Goal: Information Seeking & Learning: Understand process/instructions

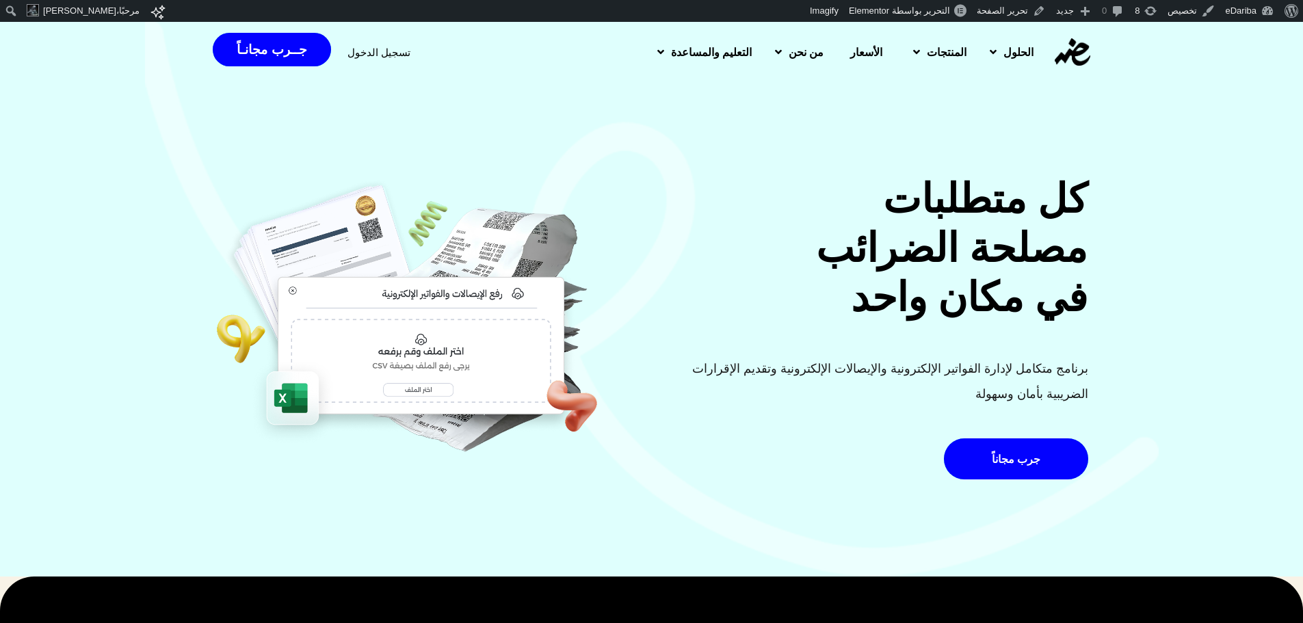
click at [1218, 146] on div "كل متطلبات مصلحة الضرائب في مكان واحد برنامج متكامل لإدارة الفواتير الإلكترونية…" at bounding box center [651, 299] width 1303 height 556
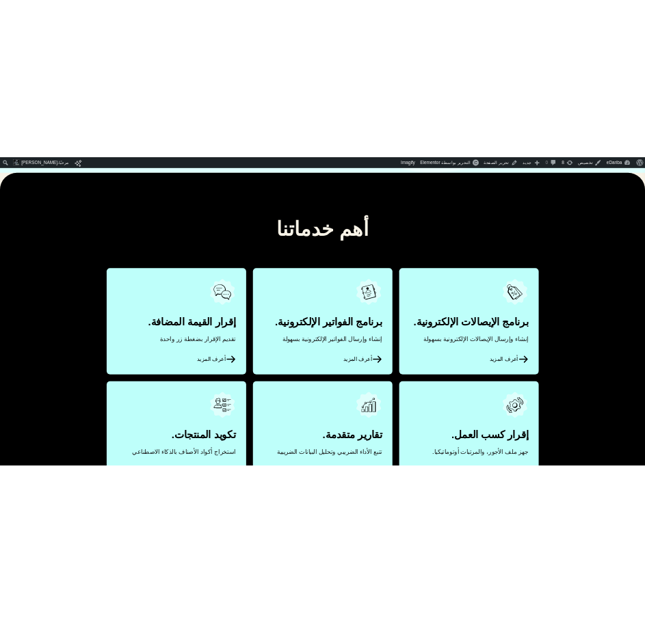
scroll to position [605, 0]
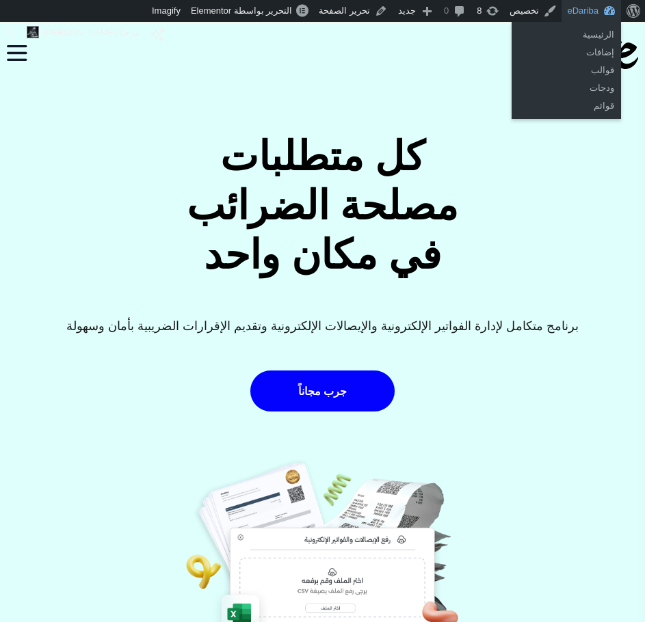
click at [575, 10] on link "eDariba" at bounding box center [592, 11] width 60 height 22
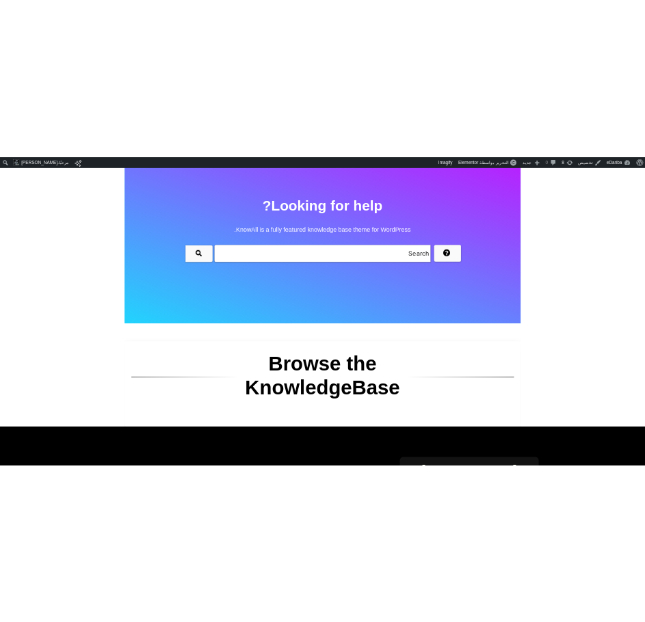
scroll to position [137, 0]
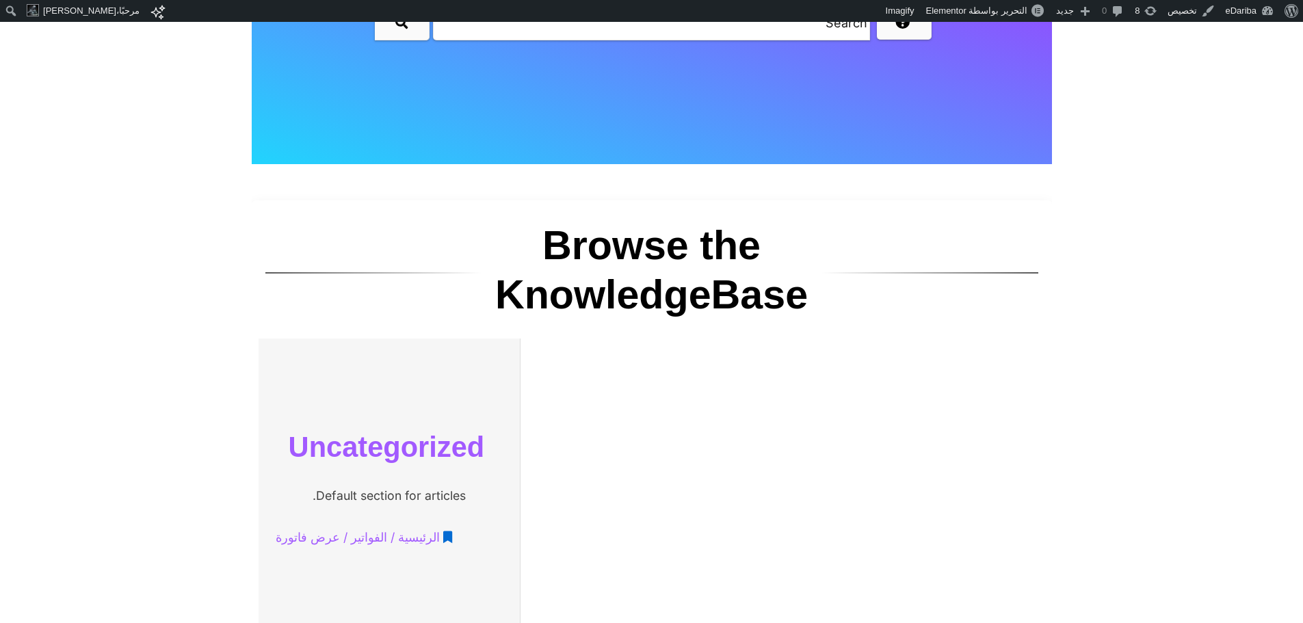
scroll to position [410, 0]
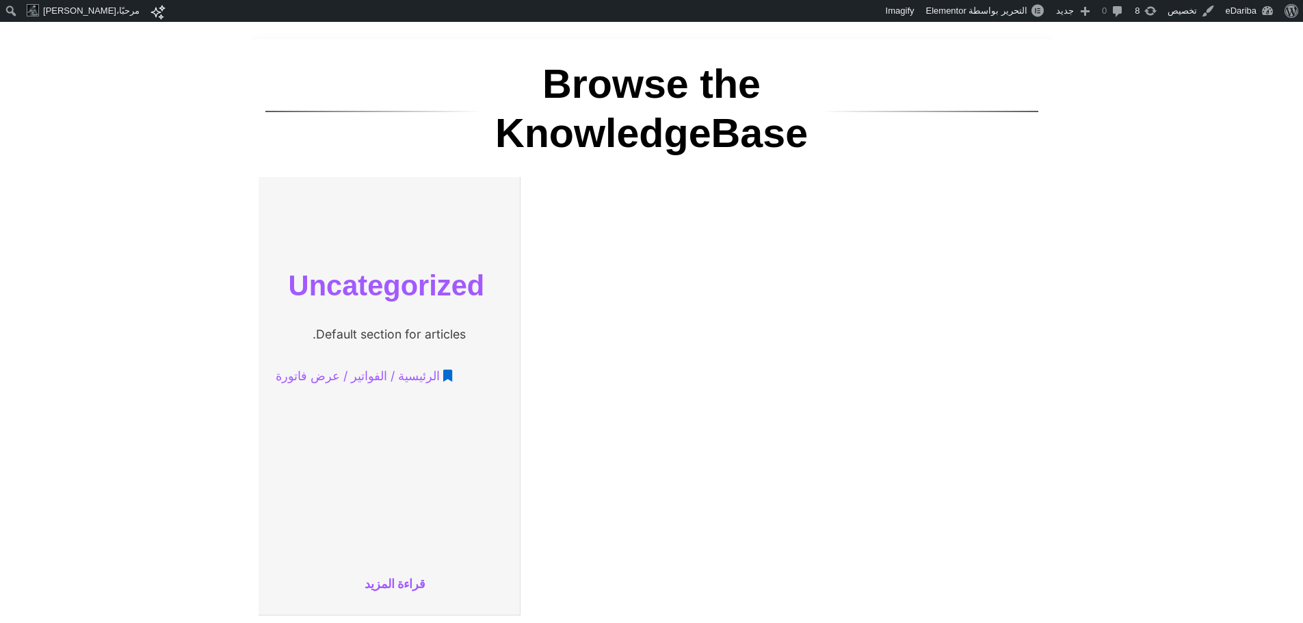
click at [382, 587] on link "قراءة المزيد" at bounding box center [389, 584] width 248 height 25
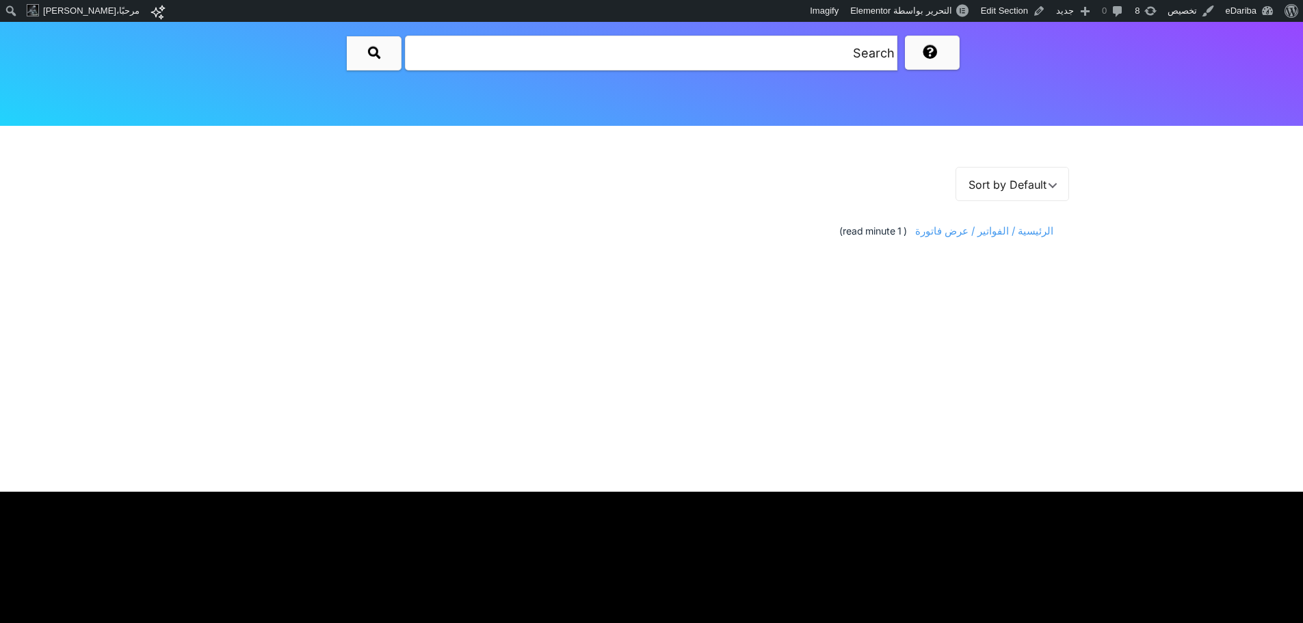
click at [975, 231] on span "الرئيسية / الفواتير / عرض فاتورة" at bounding box center [981, 231] width 143 height 25
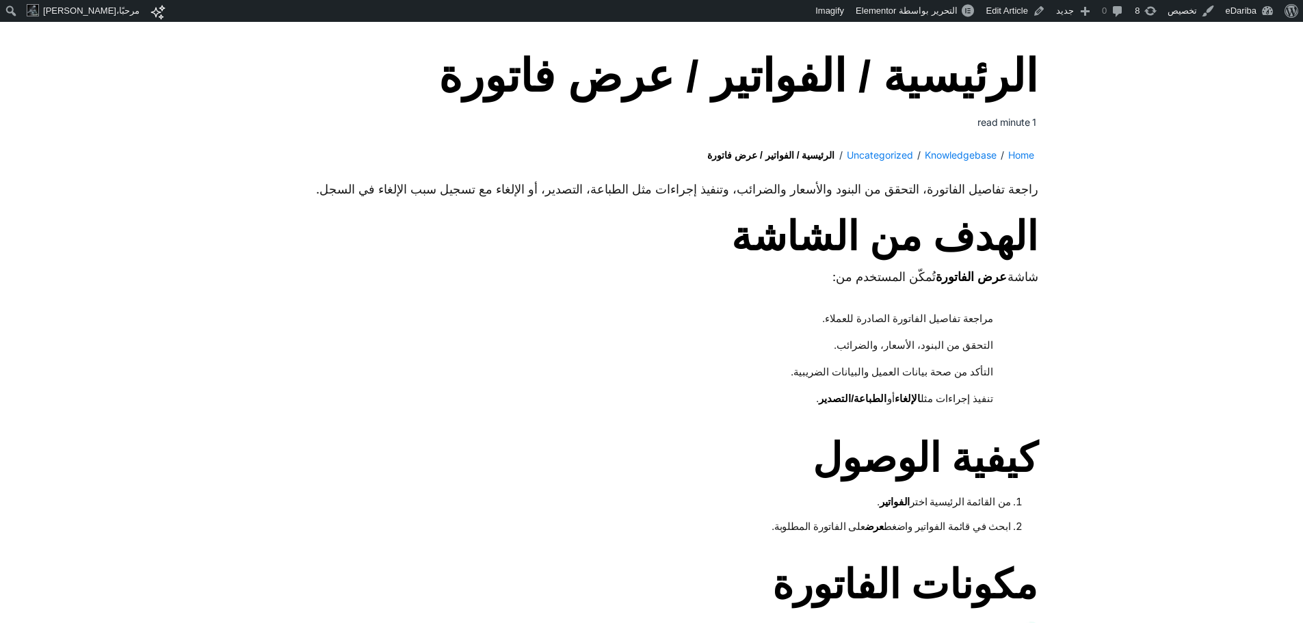
click at [919, 69] on h1 "الرئيسية / الفواتير / عرض فاتورة" at bounding box center [651, 77] width 773 height 53
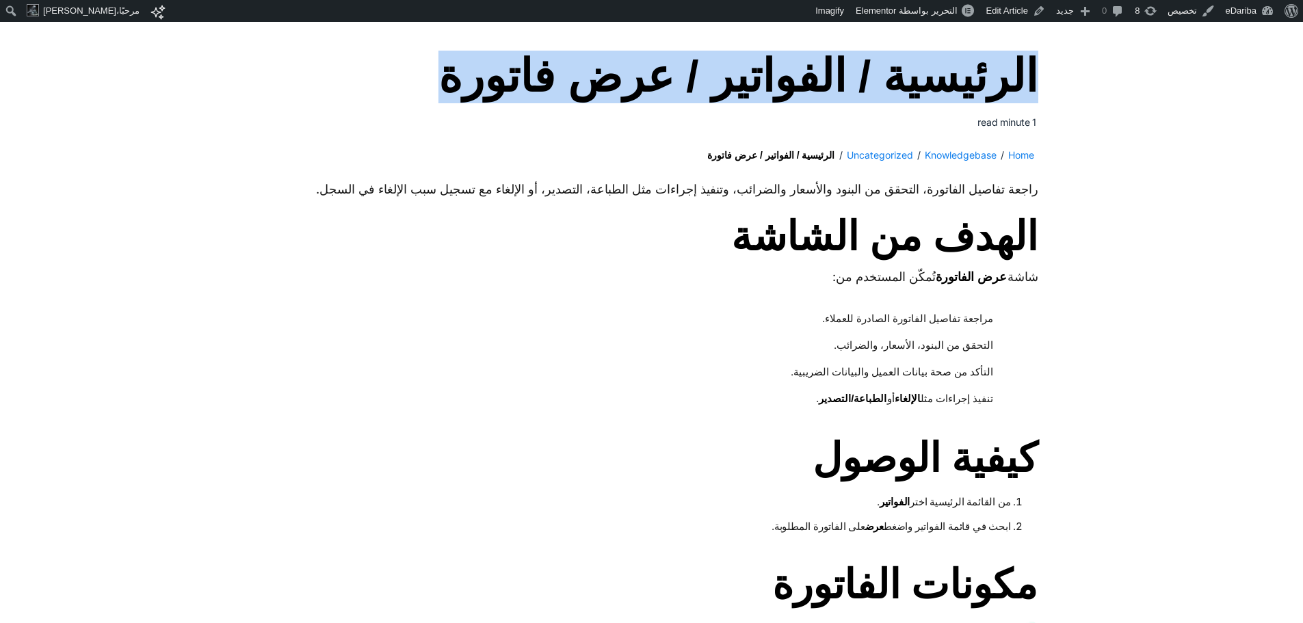
click at [919, 69] on h1 "الرئيسية / الفواتير / عرض فاتورة" at bounding box center [651, 77] width 773 height 53
click at [902, 198] on p "راجعة تفاصيل الفاتورة، التحقق من البنود والأسعار والضرائب، وتنفيذ إجراءات مثل ا…" at bounding box center [651, 190] width 773 height 18
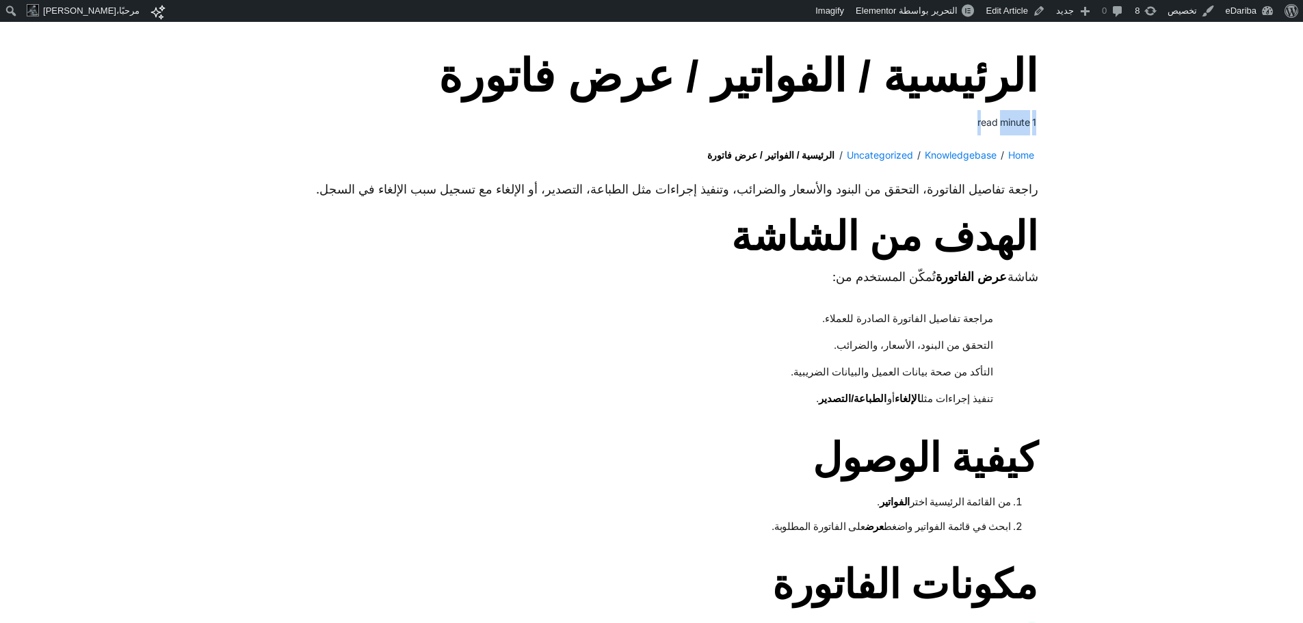
drag, startPoint x: 975, startPoint y: 121, endPoint x: 1042, endPoint y: 122, distance: 66.4
click at [1026, 122] on span "minute" at bounding box center [1015, 122] width 30 height 25
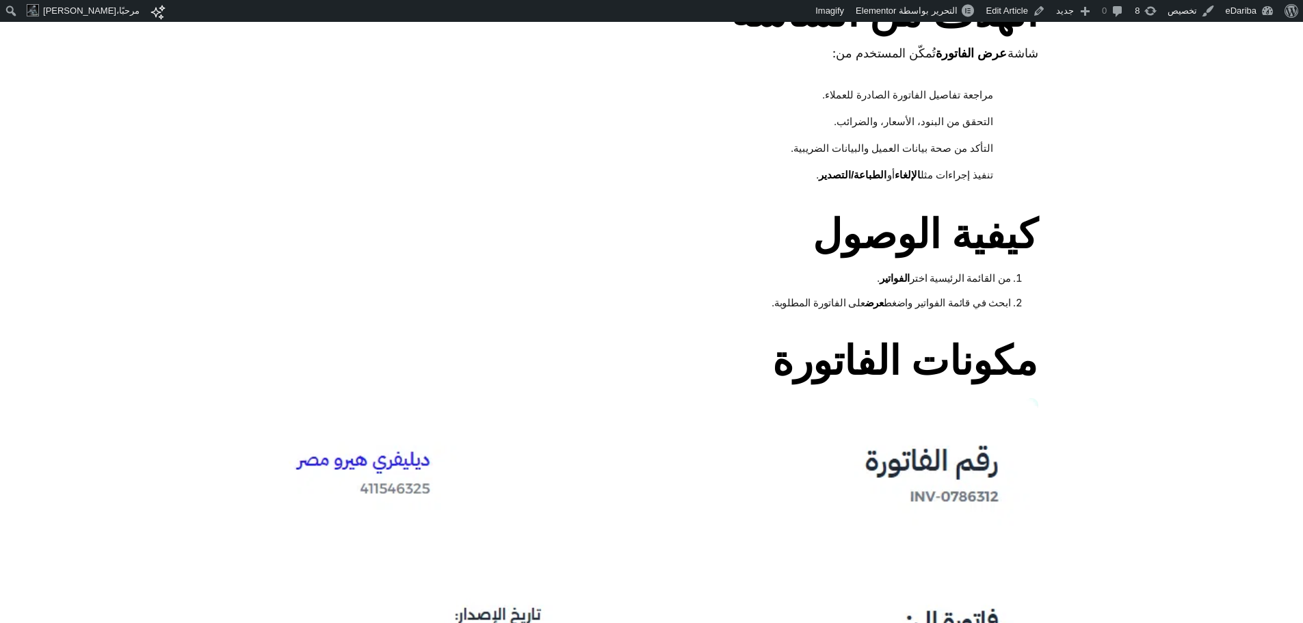
scroll to position [752, 0]
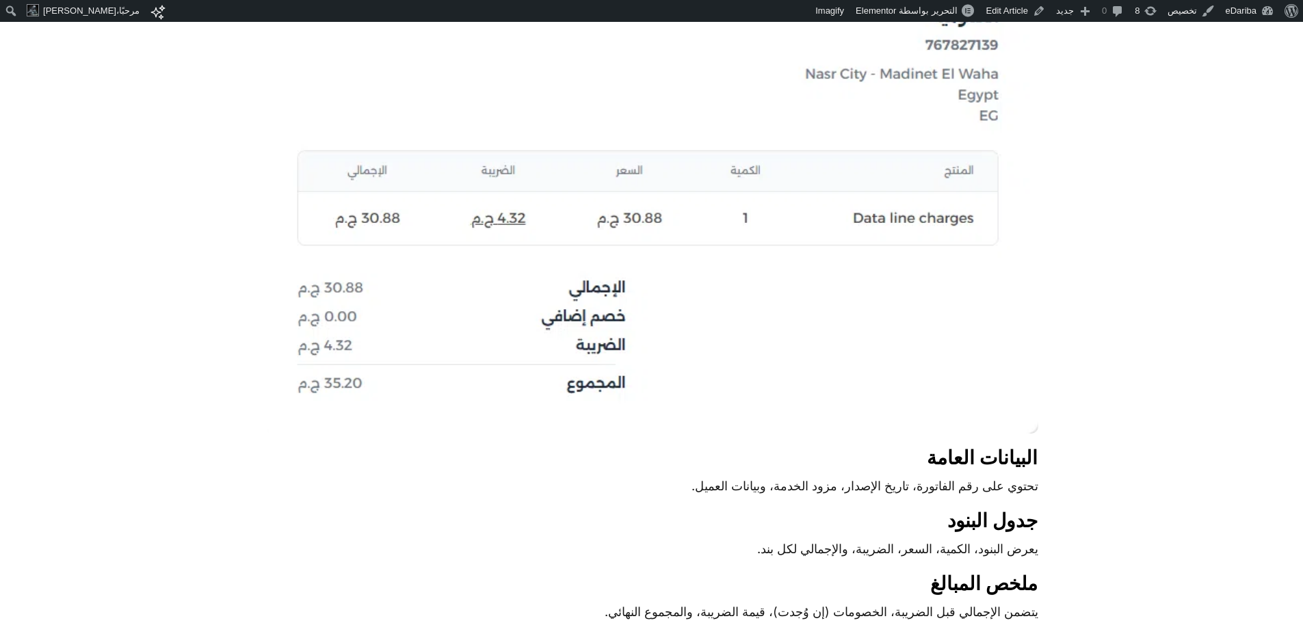
click at [884, 231] on img at bounding box center [651, 83] width 773 height 701
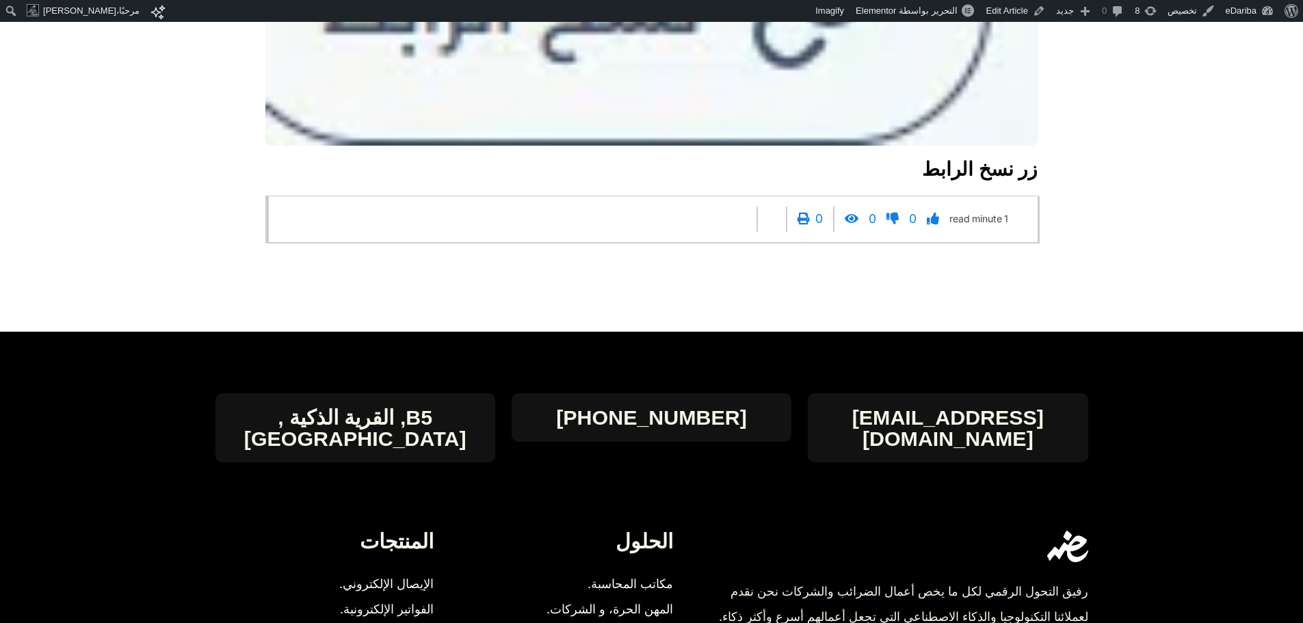
scroll to position [3010, 0]
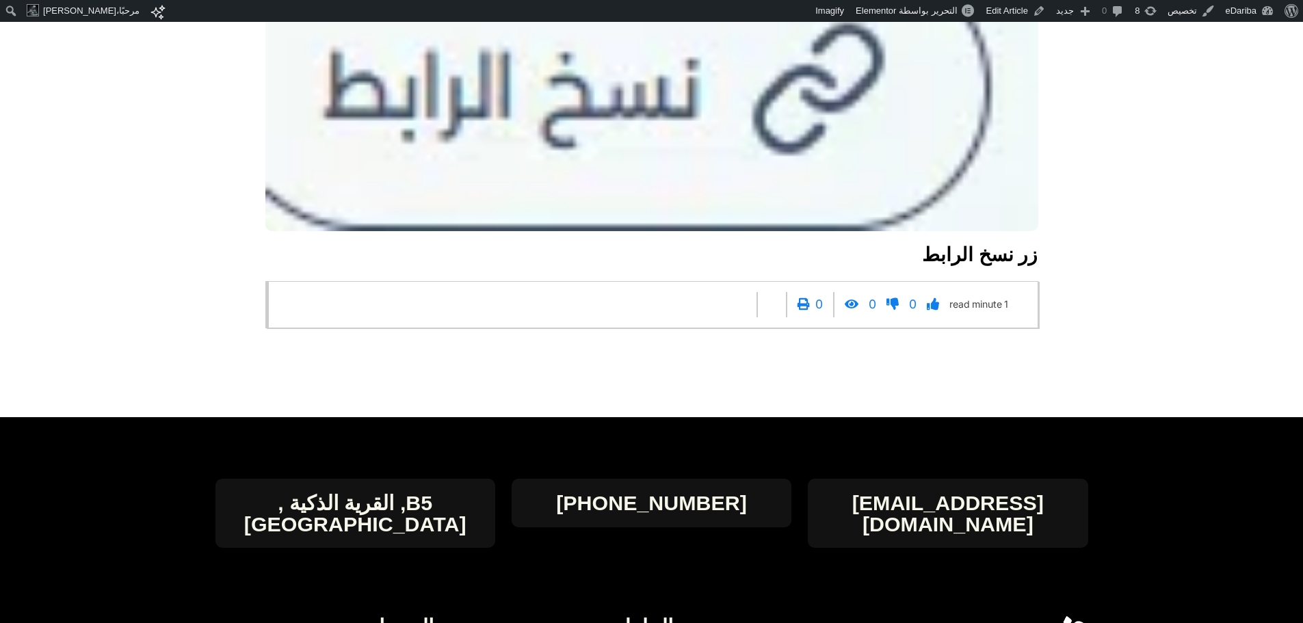
click at [979, 267] on h3 "زر نسخ الرابط" at bounding box center [651, 255] width 773 height 25
click at [960, 267] on h3 "زر نسخ الرابط" at bounding box center [651, 255] width 773 height 25
click at [803, 317] on div at bounding box center [800, 304] width 29 height 25
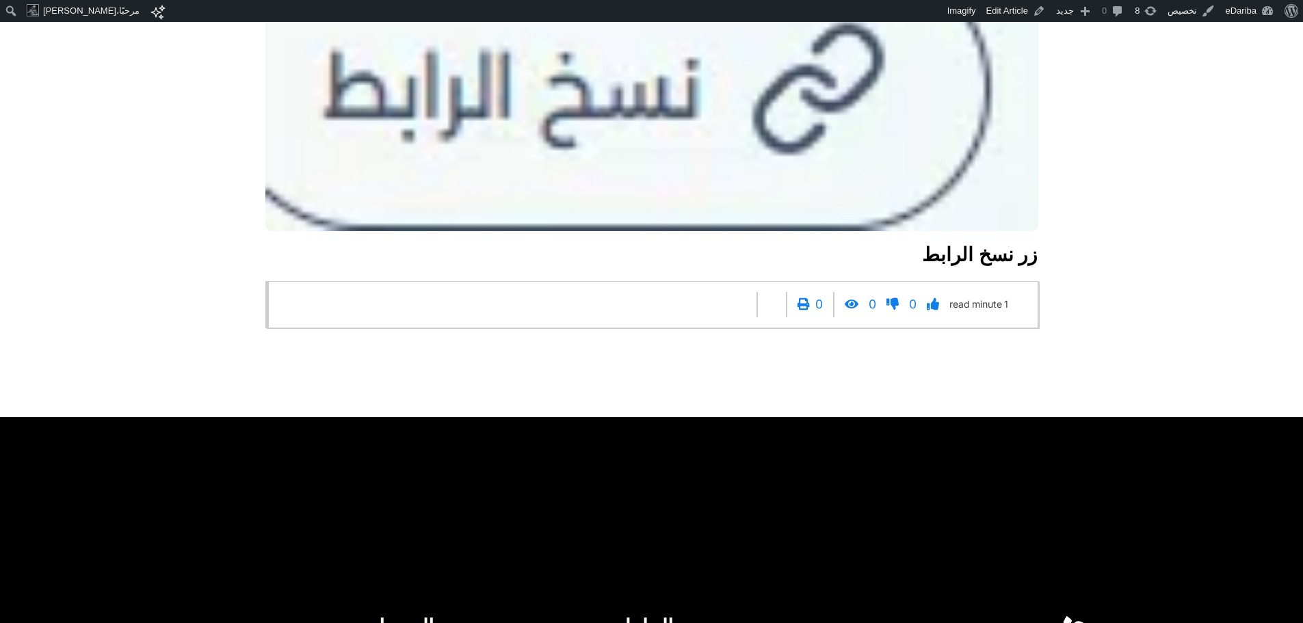
click at [936, 312] on div "0" at bounding box center [929, 304] width 40 height 25
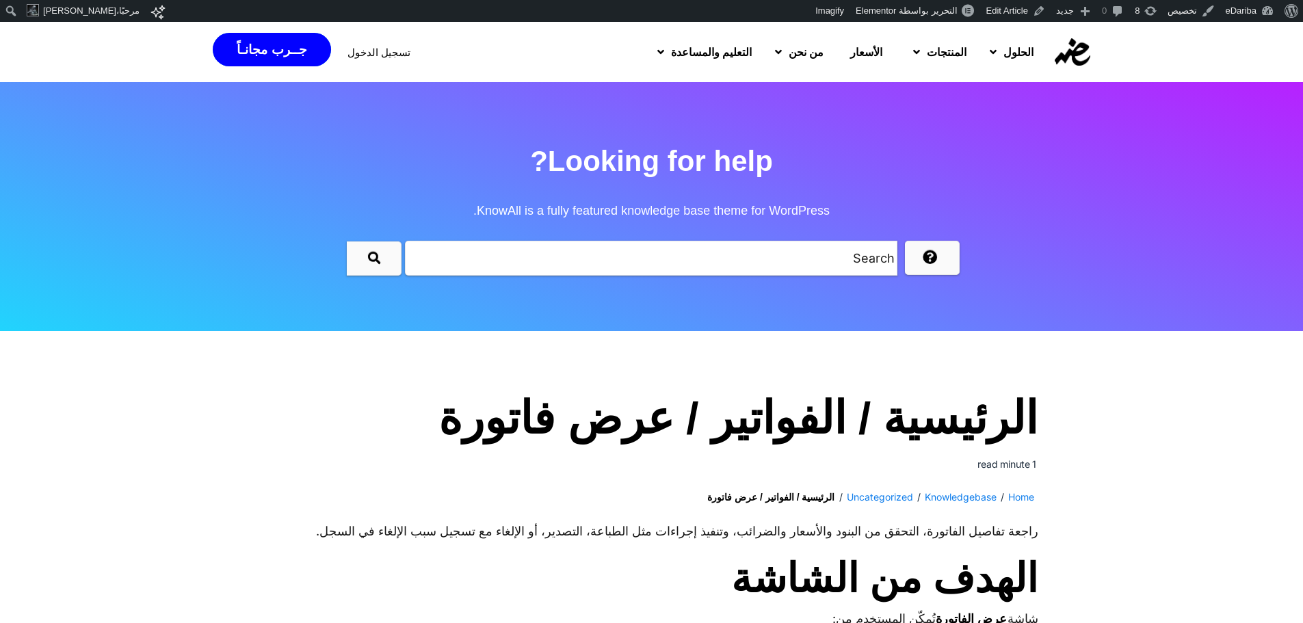
scroll to position [3010, 0]
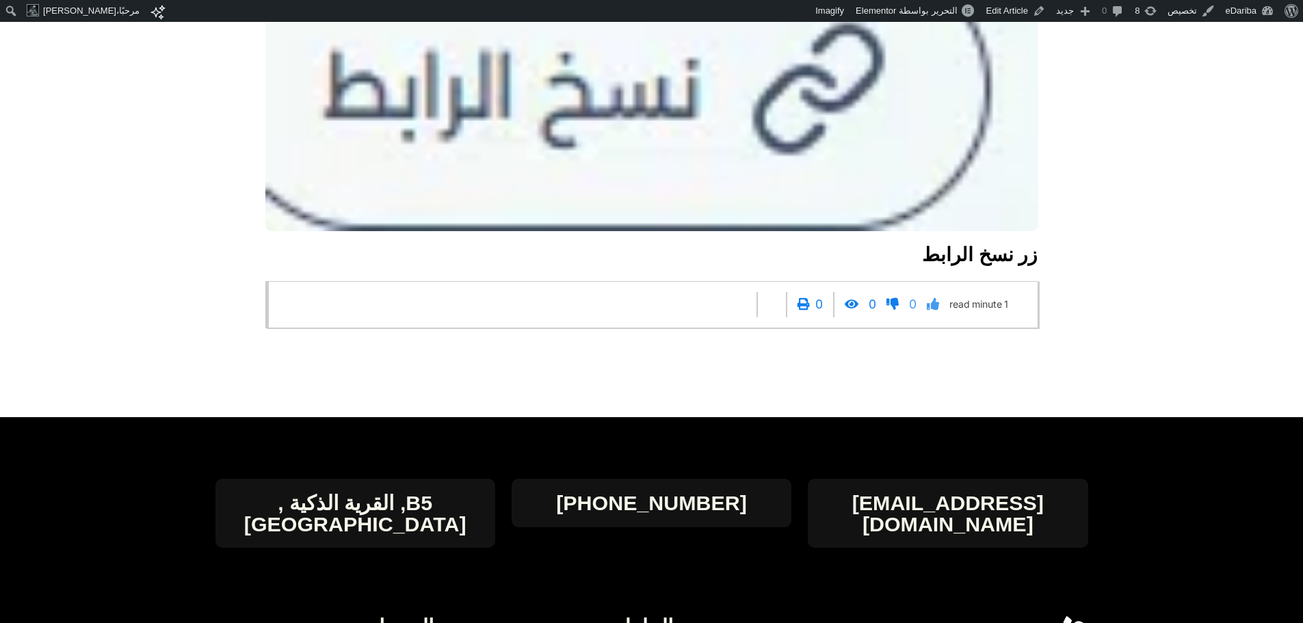
click at [927, 311] on icon at bounding box center [933, 304] width 12 height 12
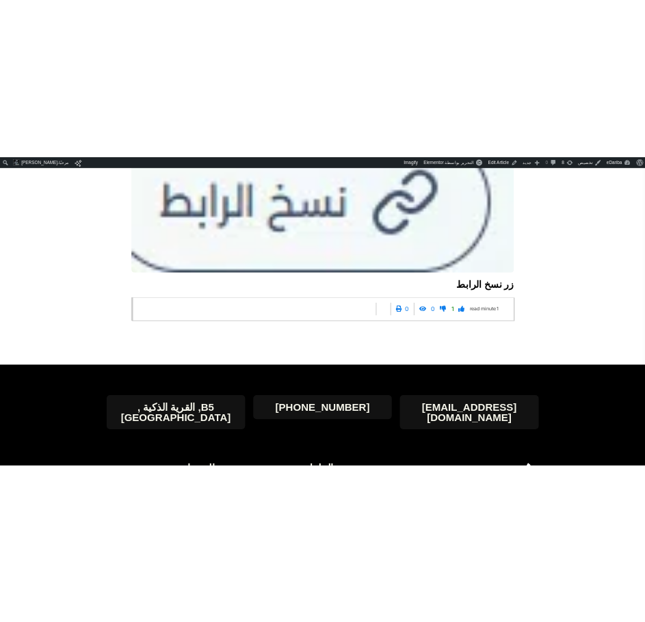
scroll to position [2889, 0]
